Goal: Task Accomplishment & Management: Complete application form

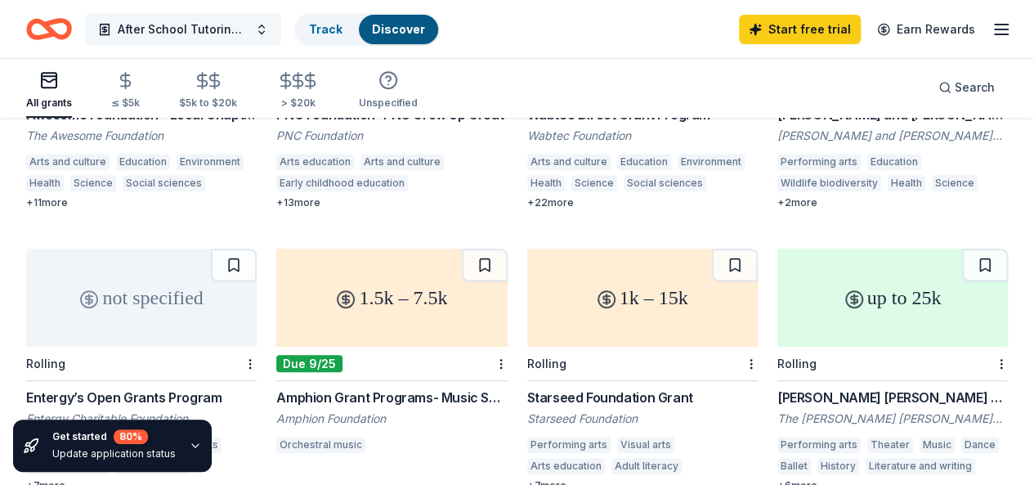
scroll to position [82, 0]
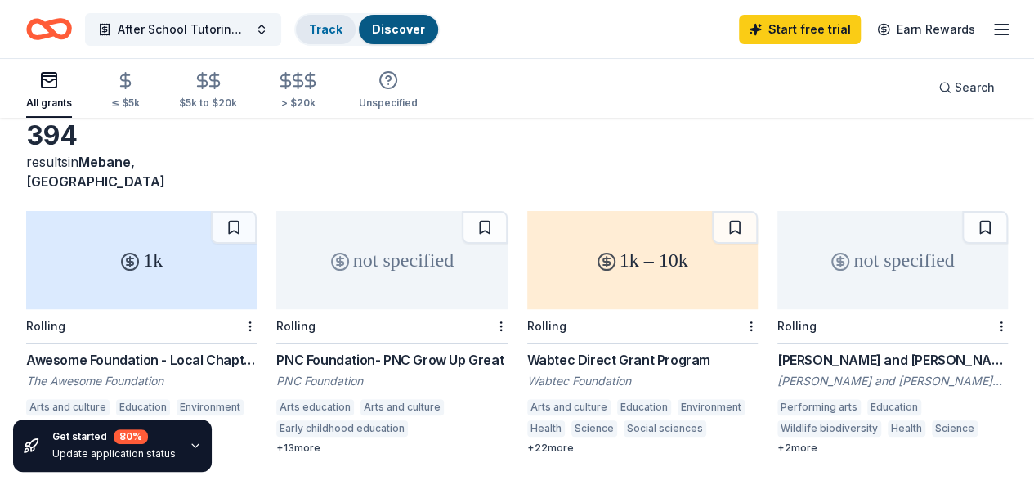
click at [321, 34] on div "Track" at bounding box center [326, 29] width 60 height 29
click at [337, 26] on link "Track" at bounding box center [326, 29] width 34 height 14
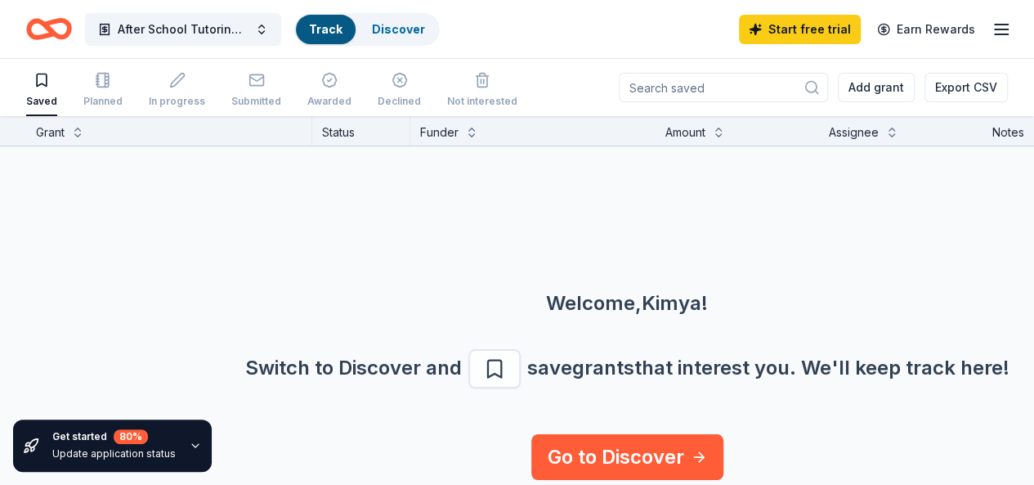
click at [59, 21] on icon "Home" at bounding box center [56, 28] width 25 height 16
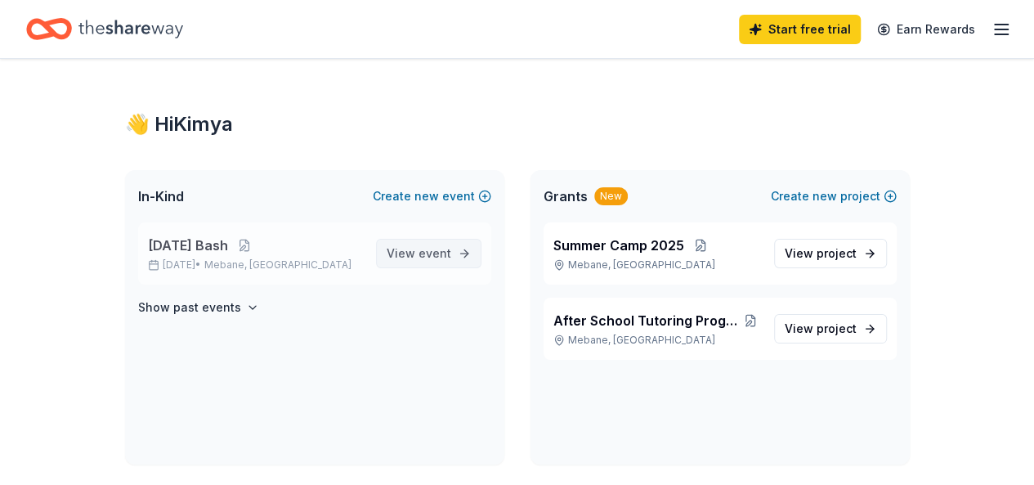
click at [402, 253] on span "View event" at bounding box center [419, 254] width 65 height 20
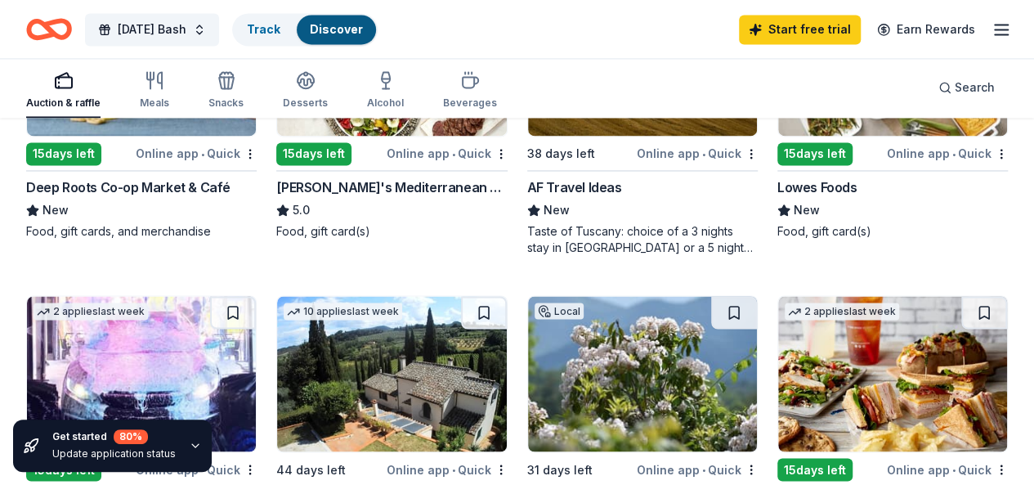
scroll to position [914, 0]
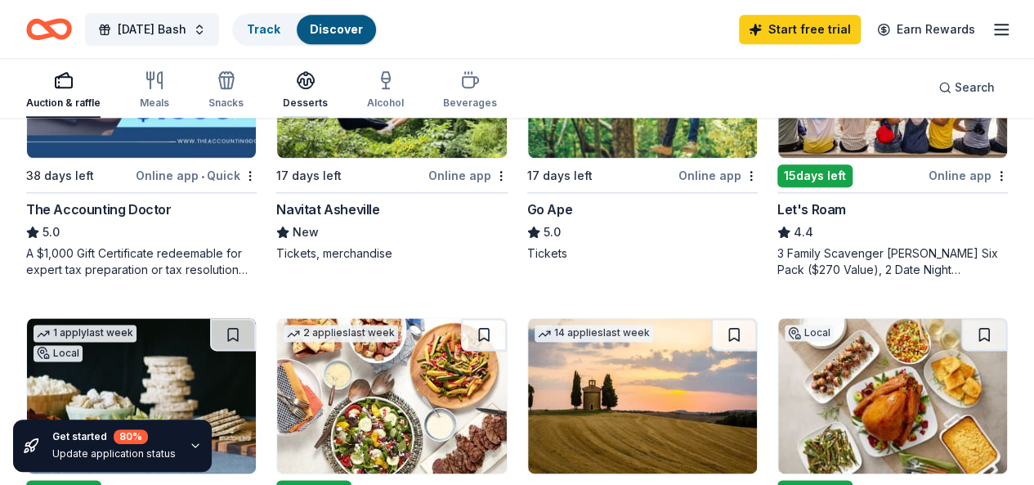
click at [321, 90] on div "Desserts" at bounding box center [305, 89] width 45 height 39
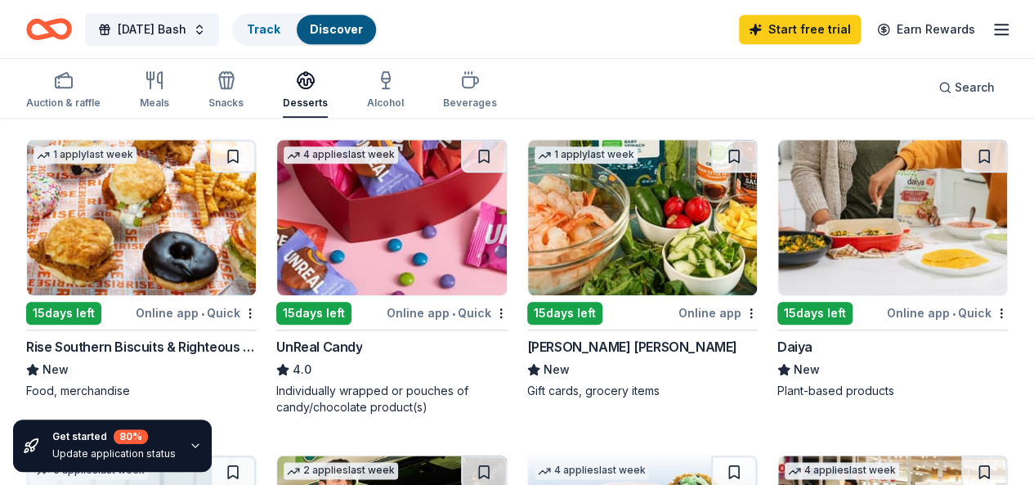
scroll to position [817, 0]
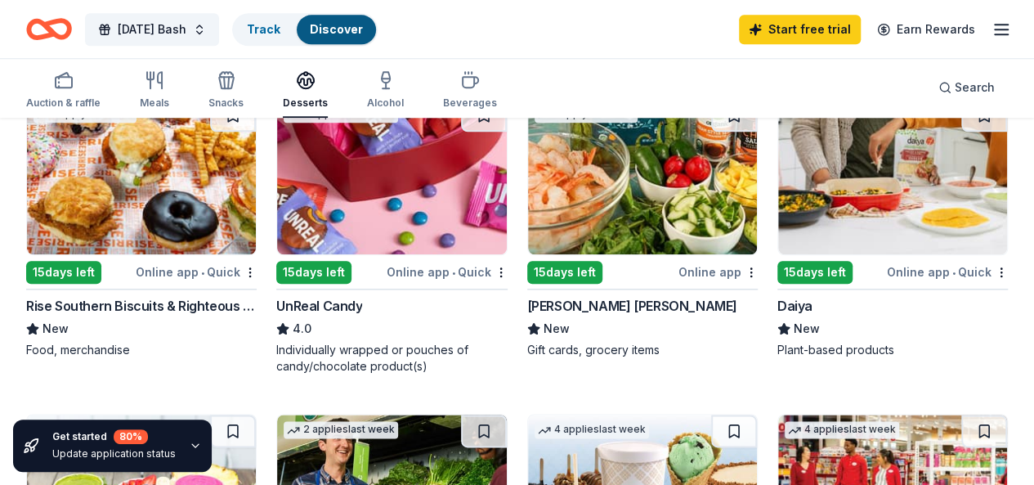
click at [757, 414] on img at bounding box center [642, 491] width 229 height 155
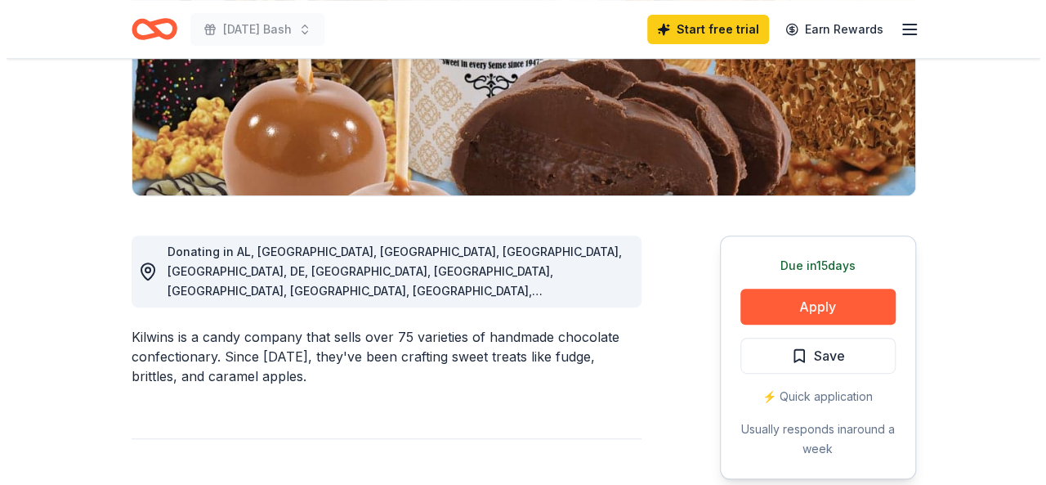
scroll to position [327, 0]
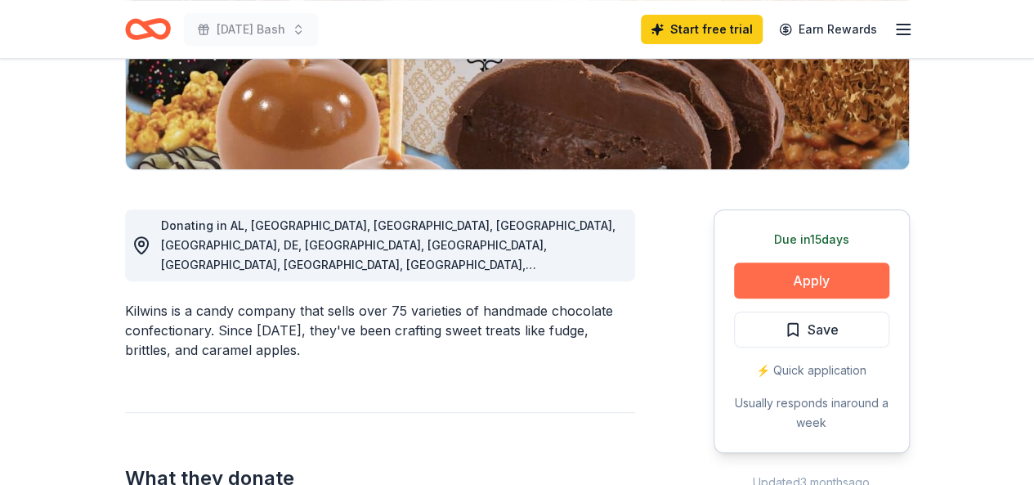
click at [851, 275] on button "Apply" at bounding box center [811, 280] width 155 height 36
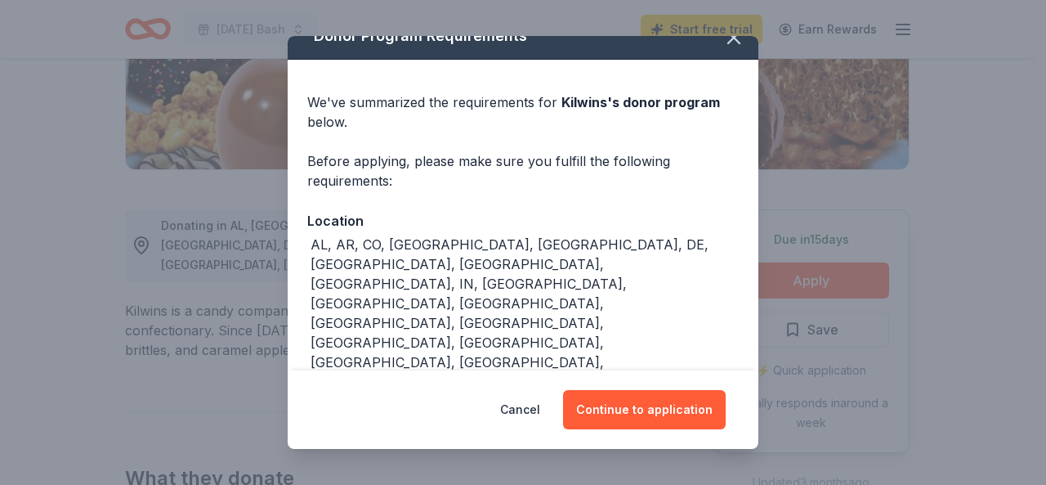
scroll to position [36, 0]
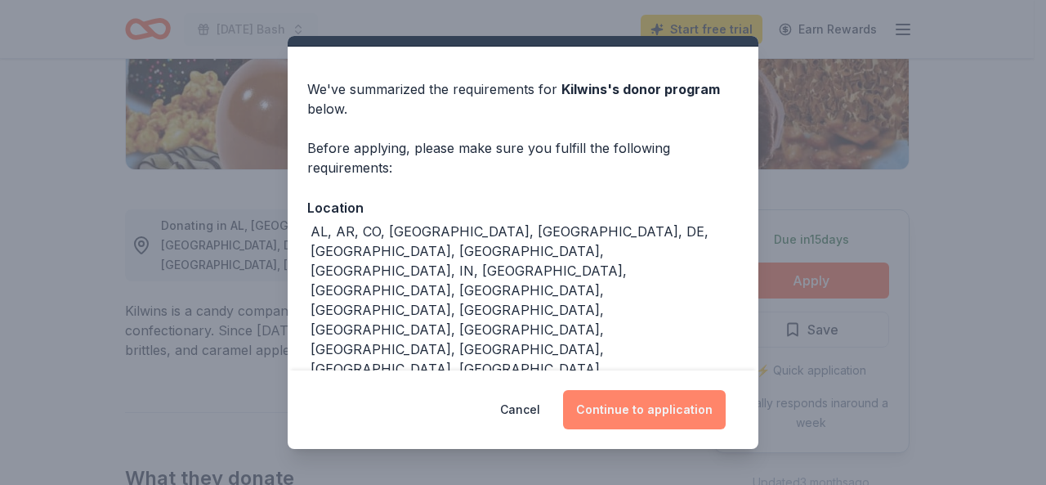
click at [614, 407] on button "Continue to application" at bounding box center [644, 409] width 163 height 39
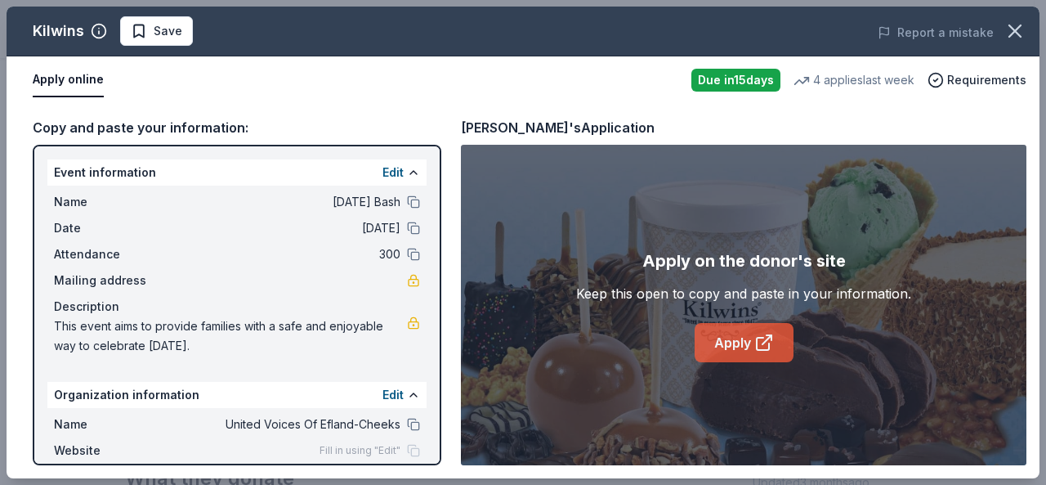
click at [721, 341] on link "Apply" at bounding box center [744, 342] width 99 height 39
